Goal: Transaction & Acquisition: Book appointment/travel/reservation

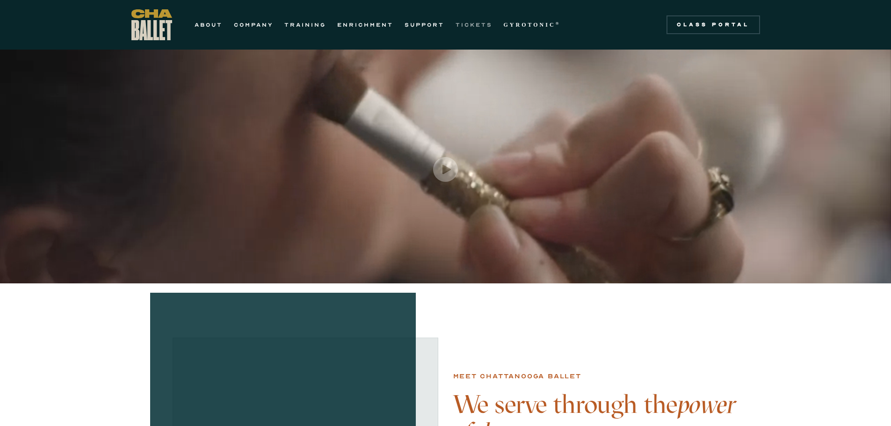
click at [476, 21] on link "TICKETS" at bounding box center [473, 24] width 37 height 11
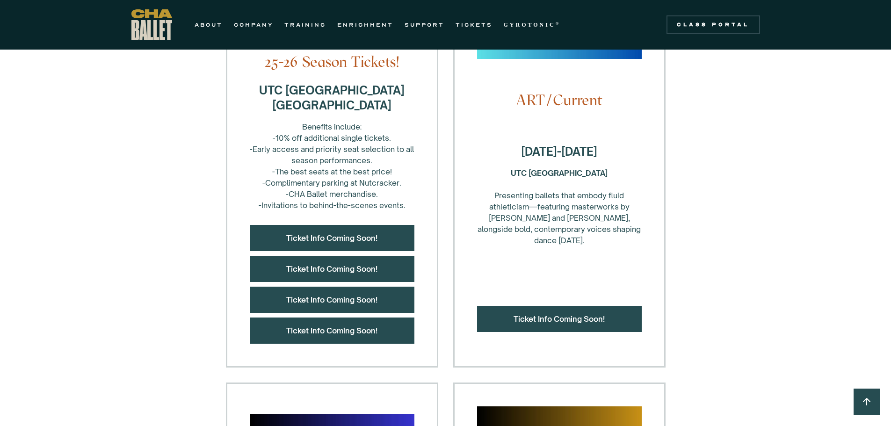
scroll to position [374, 0]
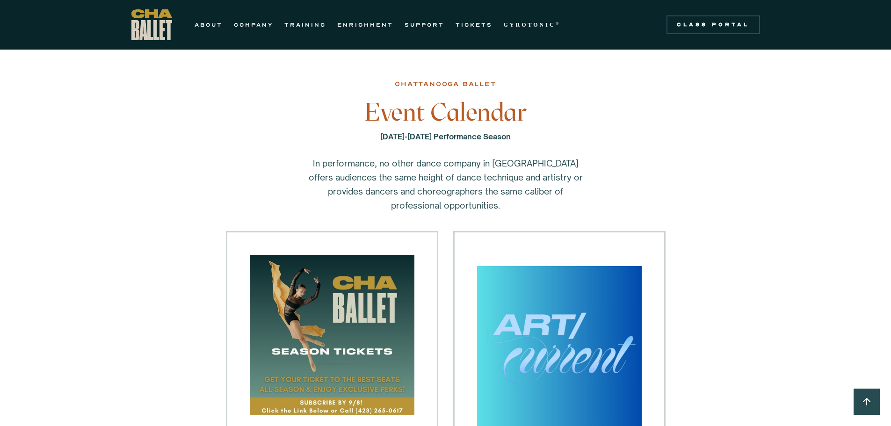
scroll to position [374, 0]
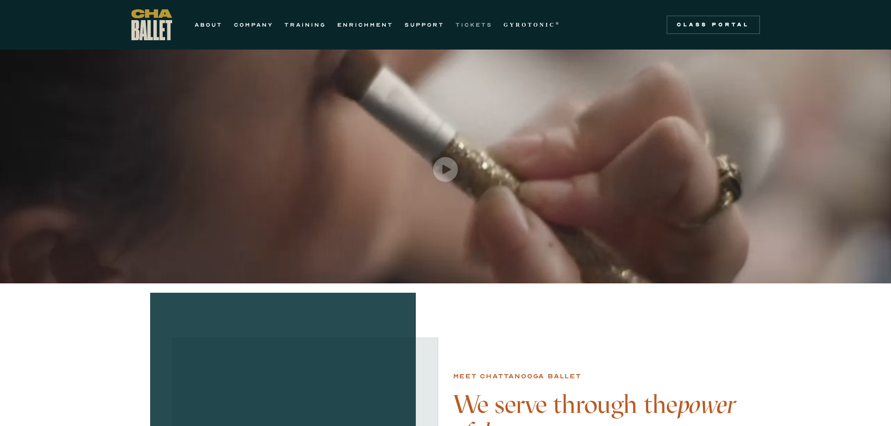
click at [467, 21] on link "TICKETS" at bounding box center [473, 24] width 37 height 11
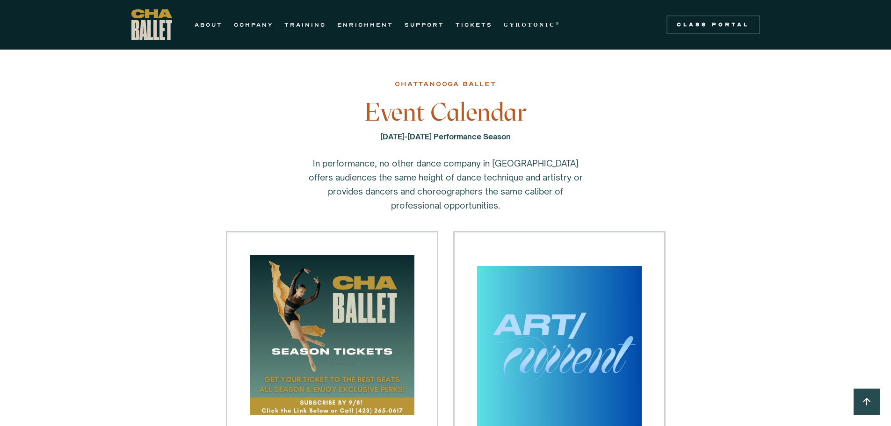
scroll to position [187, 0]
